Goal: Information Seeking & Learning: Learn about a topic

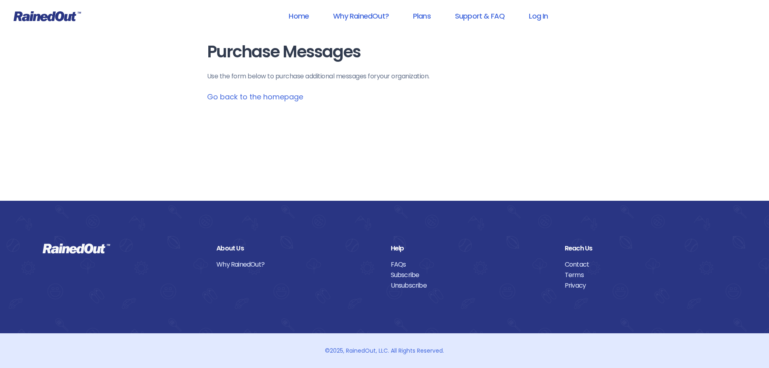
click at [51, 16] on icon at bounding box center [47, 16] width 68 height 11
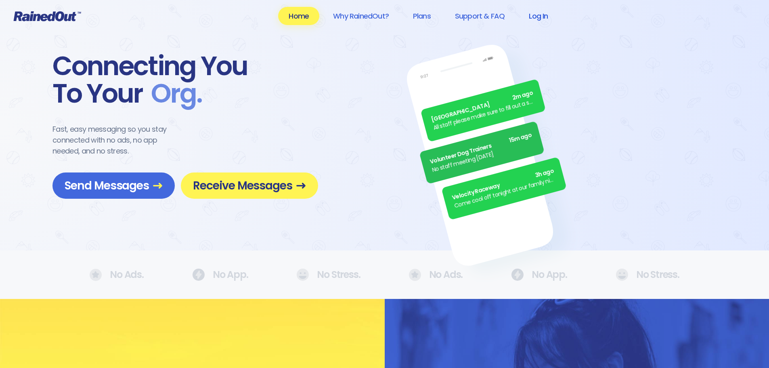
click at [540, 19] on link "Log In" at bounding box center [539, 16] width 40 height 18
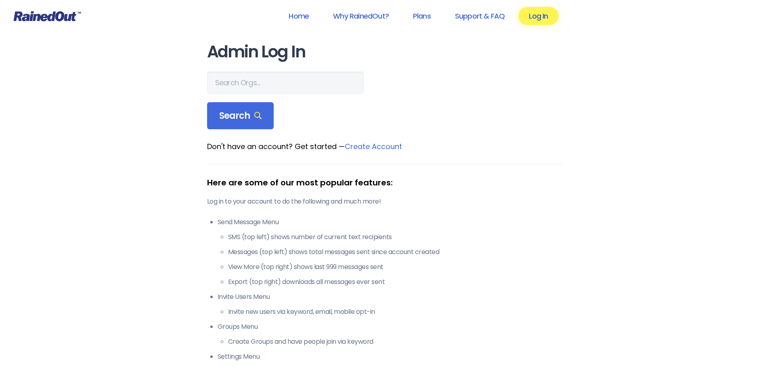
click at [539, 15] on link "Log In" at bounding box center [539, 16] width 40 height 18
click at [536, 16] on link "Log In" at bounding box center [539, 16] width 40 height 18
click at [536, 11] on link "Log In" at bounding box center [539, 16] width 40 height 18
click at [298, 15] on link "Home" at bounding box center [298, 16] width 41 height 18
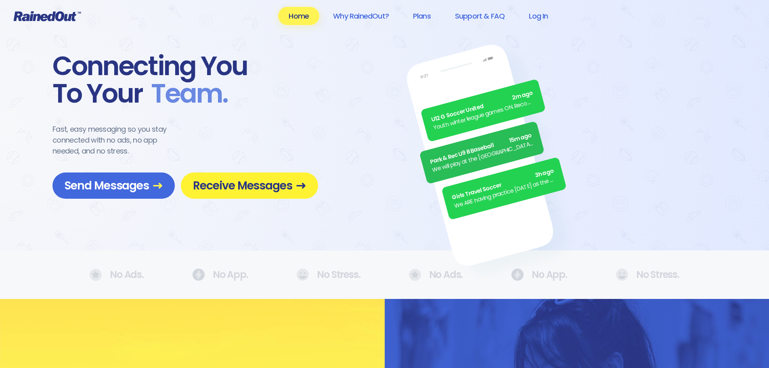
click at [292, 191] on span "Receive Messages" at bounding box center [249, 186] width 113 height 14
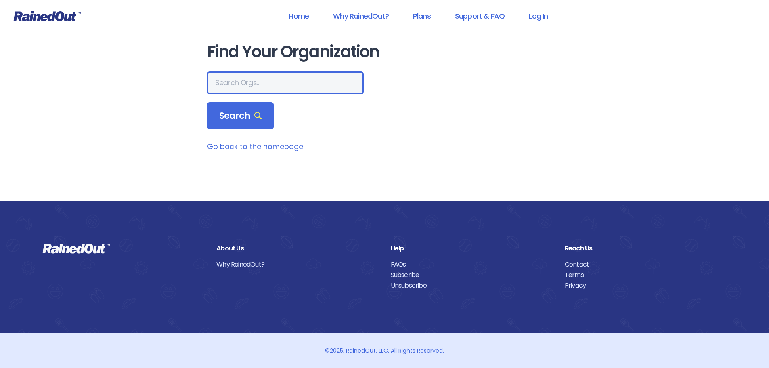
click at [243, 80] on input "text" at bounding box center [285, 82] width 157 height 23
type input "mount pleasant rec"
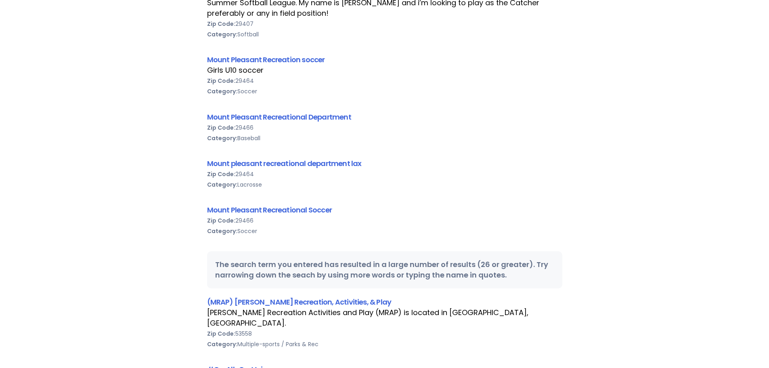
scroll to position [950, 0]
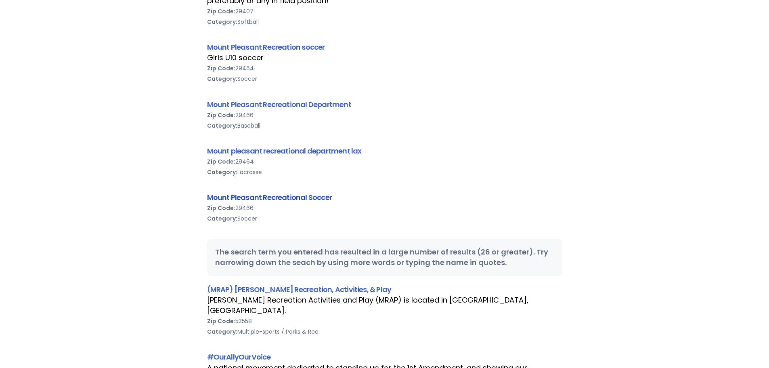
click at [281, 198] on link "Mount Pleasant Recreational Soccer" at bounding box center [269, 197] width 125 height 10
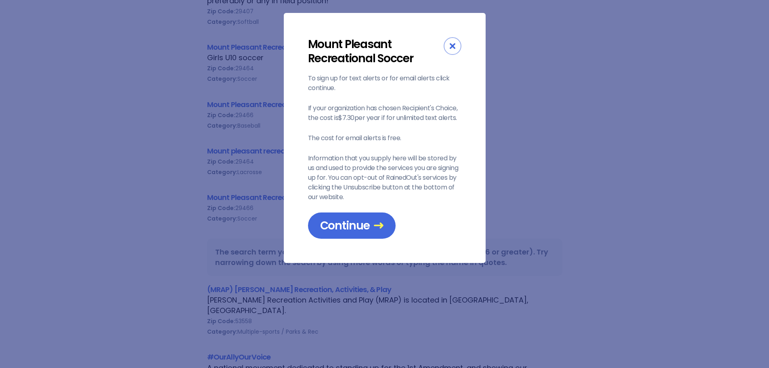
click at [452, 46] on icon "Close" at bounding box center [453, 46] width 6 height 6
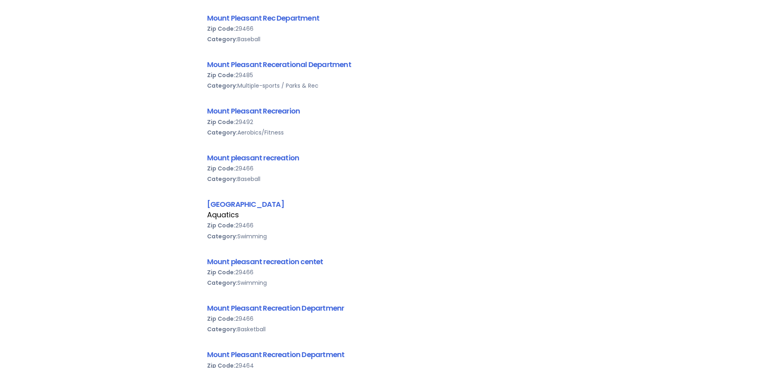
scroll to position [264, 0]
